Goal: Information Seeking & Learning: Find specific fact

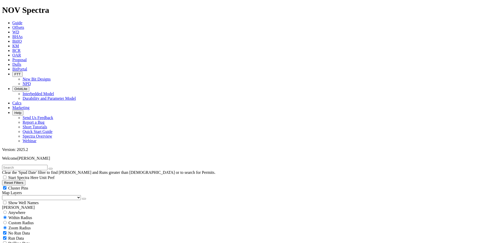
scroll to position [180, 0]
click at [21, 62] on span "Dulls" at bounding box center [16, 64] width 9 height 4
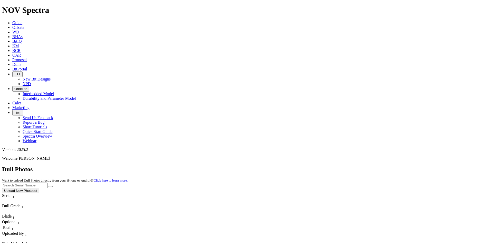
click at [47, 182] on input "text" at bounding box center [24, 184] width 45 height 5
type input "a321115"
click at [51, 186] on icon "submit" at bounding box center [51, 186] width 0 height 0
drag, startPoint x: 385, startPoint y: 23, endPoint x: 330, endPoint y: 27, distance: 55.6
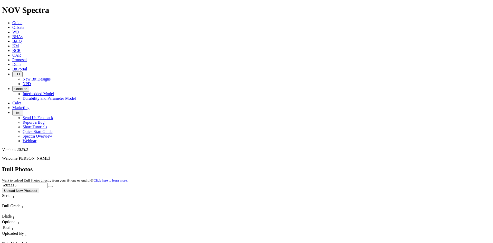
click at [330, 166] on div "Dull Photos Want to upload Dull Photos directly from your iPhone or Android? Cl…" at bounding box center [246, 179] width 489 height 27
click at [47, 182] on input "text" at bounding box center [24, 184] width 45 height 5
type input "a321648"
click at [53, 185] on button "submit" at bounding box center [51, 186] width 4 height 2
drag, startPoint x: 390, startPoint y: 24, endPoint x: 331, endPoint y: 25, distance: 59.6
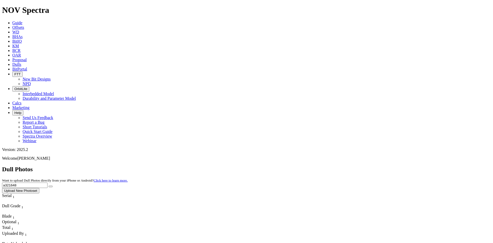
click at [331, 166] on div "Dull Photos Want to upload Dull Photos directly from your iPhone or Android? Cl…" at bounding box center [246, 179] width 489 height 27
type input "a321648"
click at [51, 186] on icon "submit" at bounding box center [51, 186] width 0 height 0
drag, startPoint x: 409, startPoint y: 24, endPoint x: 336, endPoint y: 33, distance: 73.9
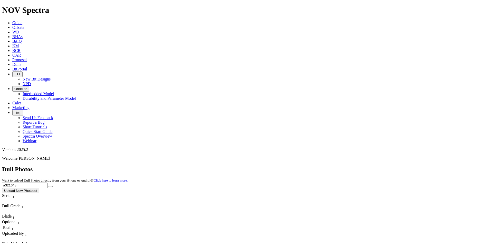
type input "a320677"
click at [53, 185] on button "submit" at bounding box center [51, 186] width 4 height 2
click at [51, 186] on icon "submit" at bounding box center [51, 186] width 0 height 0
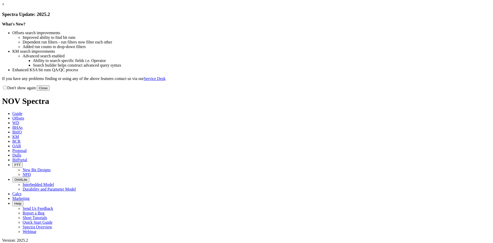
click at [4, 6] on link "×" at bounding box center [3, 4] width 2 height 4
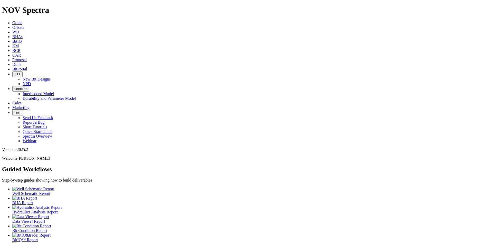
click at [12, 62] on icon at bounding box center [12, 64] width 0 height 4
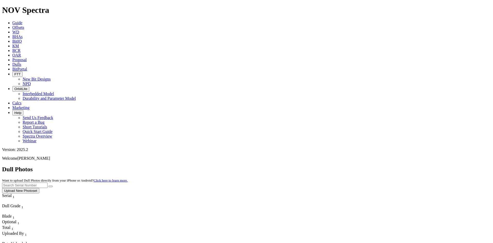
click at [47, 182] on input "text" at bounding box center [24, 184] width 45 height 5
type input "a320366"
click at [49, 185] on button "submit" at bounding box center [51, 186] width 4 height 2
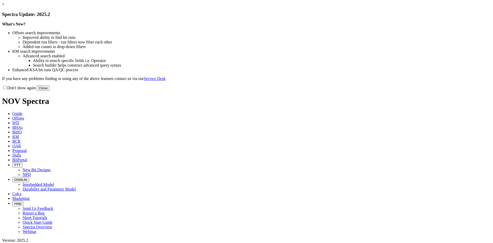
click at [4, 6] on link "×" at bounding box center [3, 4] width 2 height 4
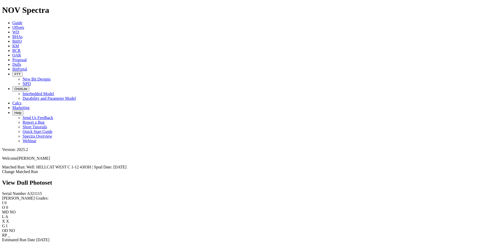
click at [37, 242] on link "Bit Condition Report" at bounding box center [19, 244] width 35 height 4
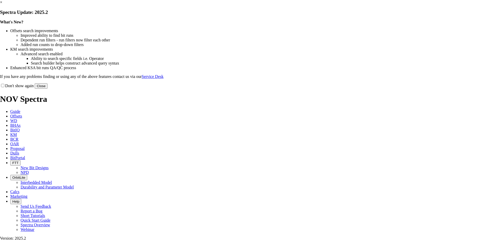
click at [2, 4] on link "×" at bounding box center [1, 2] width 2 height 4
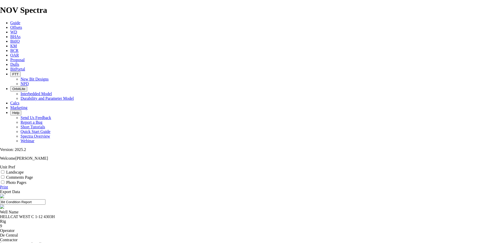
click at [24, 170] on label "Landscape" at bounding box center [14, 172] width 17 height 4
click at [4, 170] on input "Landscape" at bounding box center [2, 171] width 3 height 3
checkbox input "true"
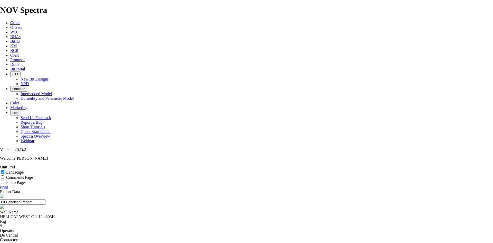
select select "string:TD"
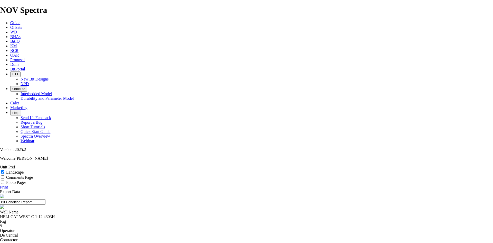
select select "string:TD"
drag, startPoint x: 273, startPoint y: 34, endPoint x: 183, endPoint y: 35, distance: 90.9
click at [45, 199] on input "Bit Condition Report" at bounding box center [22, 201] width 45 height 5
drag, startPoint x: 254, startPoint y: 38, endPoint x: 213, endPoint y: 39, distance: 41.6
click at [45, 199] on input "7.88 TKF63 A321115" at bounding box center [22, 201] width 45 height 5
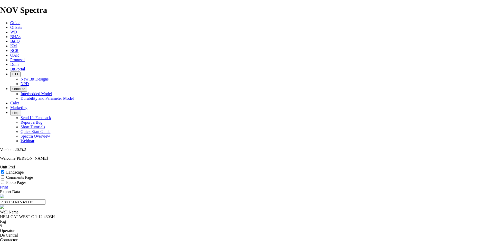
type input "7.88 TKF63 A321115"
drag, startPoint x: 479, startPoint y: 51, endPoint x: 211, endPoint y: 104, distance: 274.1
click at [8, 185] on link "Print" at bounding box center [4, 187] width 8 height 4
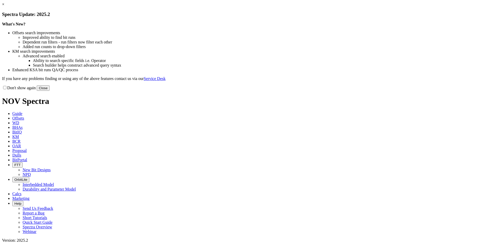
click at [4, 6] on link "×" at bounding box center [3, 4] width 2 height 4
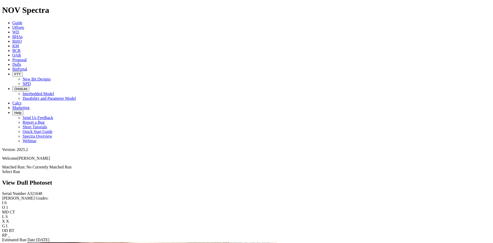
scroll to position [128, 0]
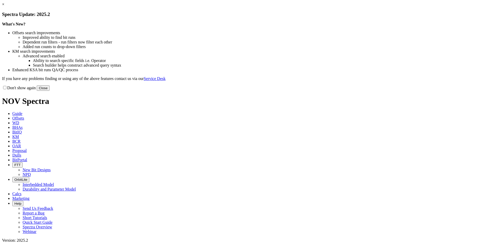
click at [4, 6] on link "×" at bounding box center [3, 4] width 2 height 4
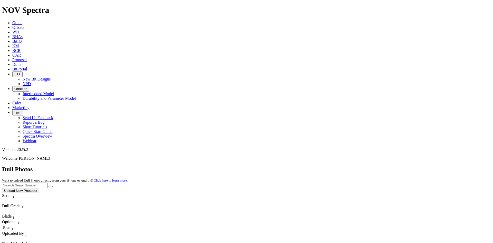
drag, startPoint x: 388, startPoint y: 18, endPoint x: 384, endPoint y: 21, distance: 4.1
click at [47, 182] on input "text" at bounding box center [24, 184] width 45 height 5
type input "a320677"
click at [49, 185] on button "submit" at bounding box center [51, 186] width 4 height 2
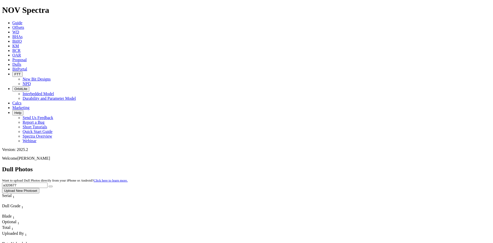
drag, startPoint x: 395, startPoint y: 24, endPoint x: 321, endPoint y: 23, distance: 73.9
click at [321, 166] on div "Dull Photos Want to upload Dull Photos directly from your iPhone or Android? Cl…" at bounding box center [246, 179] width 489 height 27
click at [51, 186] on icon "submit" at bounding box center [51, 186] width 0 height 0
drag, startPoint x: 405, startPoint y: 23, endPoint x: 358, endPoint y: 25, distance: 47.6
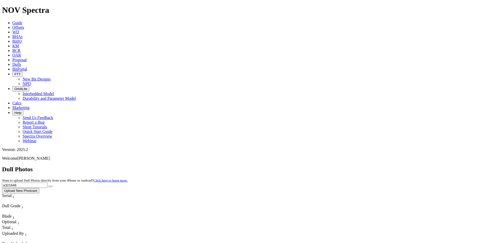
click at [358, 166] on div "Dull Photos Want to upload Dull Photos directly from your iPhone or Android? Cl…" at bounding box center [246, 179] width 489 height 27
type input "f319716"
click at [53, 185] on button "submit" at bounding box center [51, 186] width 4 height 2
drag, startPoint x: 385, startPoint y: 22, endPoint x: 350, endPoint y: 22, distance: 35.2
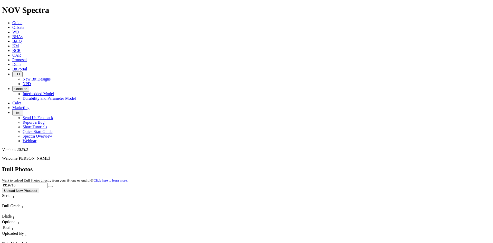
click at [350, 166] on div "Dull Photos Want to upload Dull Photos directly from your iPhone or Android? Cl…" at bounding box center [246, 179] width 489 height 27
click at [47, 182] on input "text" at bounding box center [24, 184] width 45 height 5
type input "a321648"
click at [51, 186] on icon "submit" at bounding box center [51, 186] width 0 height 0
drag, startPoint x: 395, startPoint y: 21, endPoint x: 334, endPoint y: 26, distance: 60.6
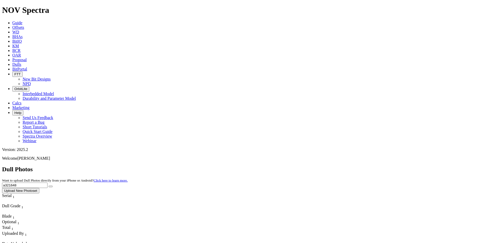
click at [334, 166] on div "Dull Photos Want to upload Dull Photos directly from your iPhone or Android? Cl…" at bounding box center [246, 179] width 489 height 27
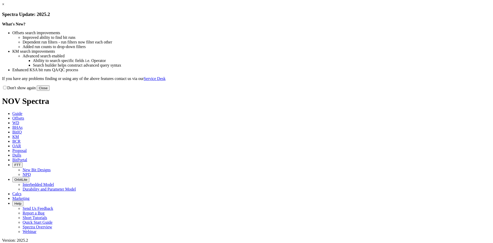
click at [4, 6] on link "×" at bounding box center [3, 4] width 2 height 4
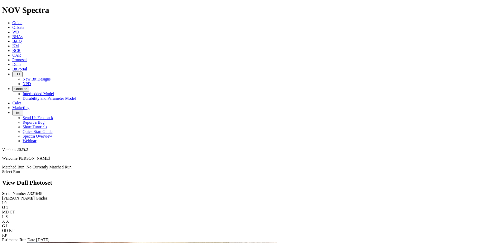
click at [21, 62] on span "Dulls" at bounding box center [16, 64] width 9 height 4
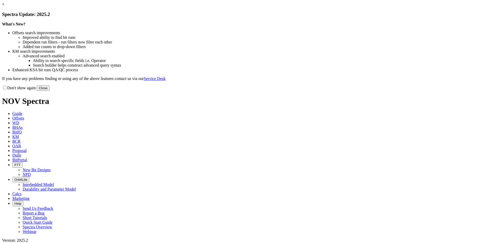
click at [4, 6] on link "×" at bounding box center [3, 4] width 2 height 4
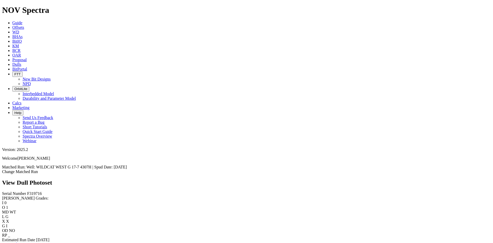
click at [37, 242] on link "Bit Condition Report" at bounding box center [19, 244] width 35 height 4
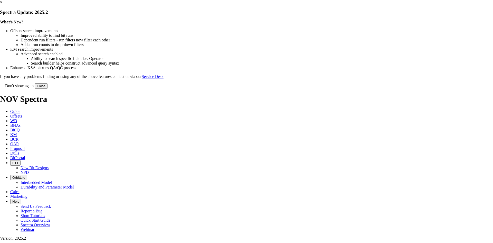
click at [2, 4] on link "×" at bounding box center [1, 2] width 2 height 4
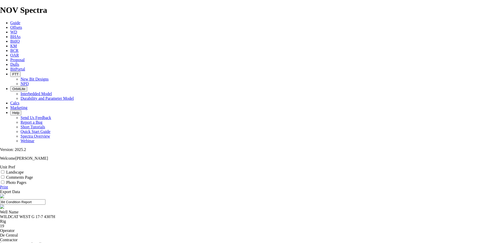
click at [24, 170] on label "Landscape" at bounding box center [14, 172] width 17 height 4
click at [4, 170] on input "Landscape" at bounding box center [2, 171] width 3 height 3
checkbox input "true"
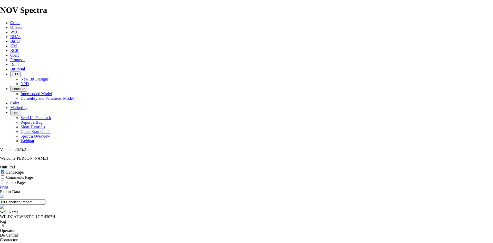
select select "string:TD"
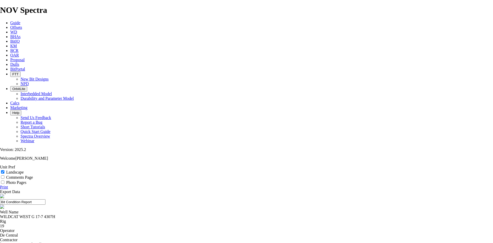
drag, startPoint x: 273, startPoint y: 35, endPoint x: 175, endPoint y: 40, distance: 98.5
click at [45, 199] on input "Bit Condition Report" at bounding box center [22, 201] width 45 height 5
drag, startPoint x: 279, startPoint y: 34, endPoint x: 206, endPoint y: 36, distance: 72.7
click at [45, 199] on input "7.88 TKF63 F319716" at bounding box center [22, 201] width 45 height 5
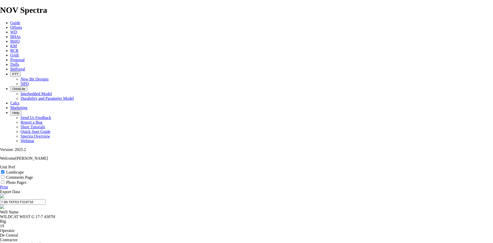
type input "7.88 TKF63 F319716"
drag, startPoint x: 236, startPoint y: 31, endPoint x: 215, endPoint y: 34, distance: 21.1
click at [45, 199] on input "7.88 TKF63 F319716" at bounding box center [22, 201] width 45 height 5
drag, startPoint x: 214, startPoint y: 34, endPoint x: 273, endPoint y: 36, distance: 58.8
click at [45, 199] on input "7.88 TKF63 F319716" at bounding box center [22, 201] width 45 height 5
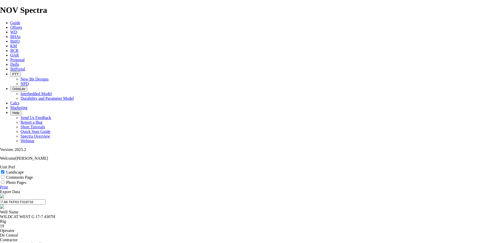
click at [8, 185] on link "Print" at bounding box center [4, 187] width 8 height 4
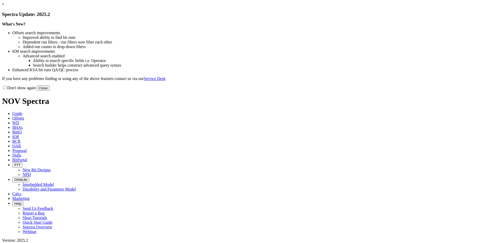
click at [4, 6] on link "×" at bounding box center [3, 4] width 2 height 4
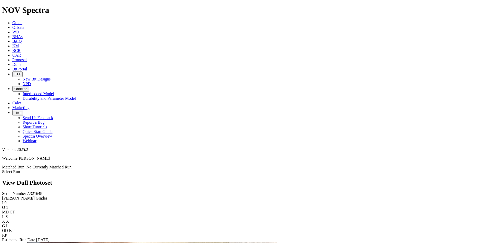
click at [20, 169] on link "Select Run" at bounding box center [11, 171] width 18 height 4
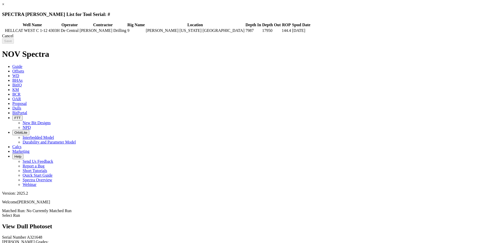
click at [388, 38] on div "Cancel" at bounding box center [246, 36] width 489 height 5
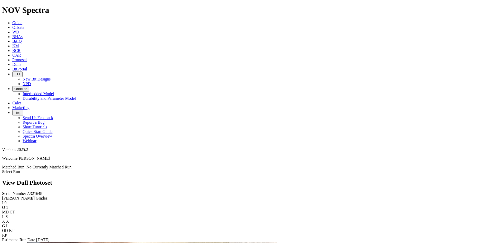
click at [20, 169] on link "Select Run" at bounding box center [11, 171] width 18 height 4
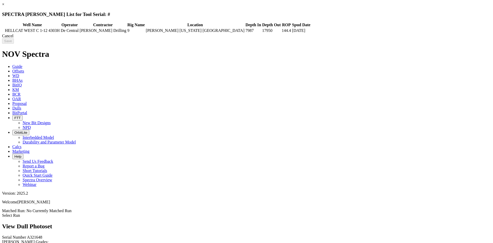
click at [4, 6] on link "×" at bounding box center [3, 4] width 2 height 4
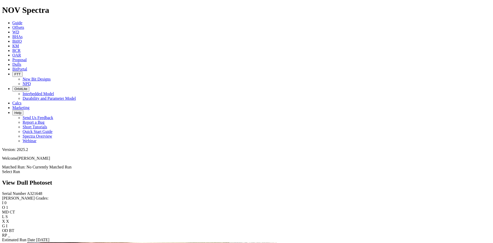
click at [35, 237] on label "Estimated Run Date" at bounding box center [18, 239] width 33 height 4
